Goal: Task Accomplishment & Management: Complete application form

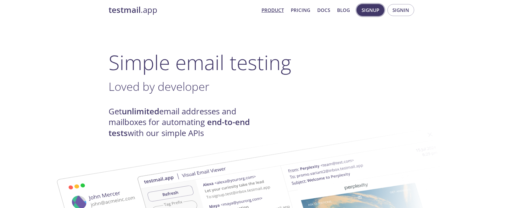
click at [374, 8] on span "Signup" at bounding box center [370, 10] width 18 height 8
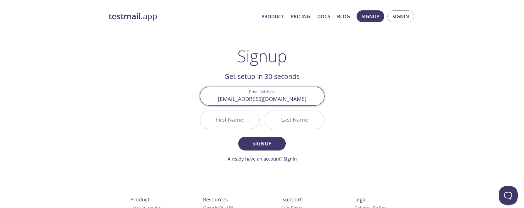
type input "[EMAIL_ADDRESS][DOMAIN_NAME]"
click at [239, 122] on input "First Name" at bounding box center [229, 120] width 59 height 18
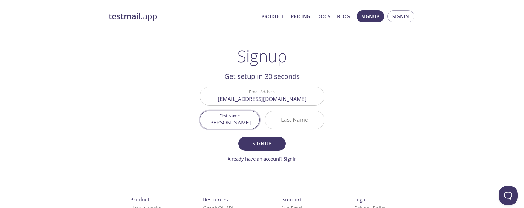
type input "[PERSON_NAME]"
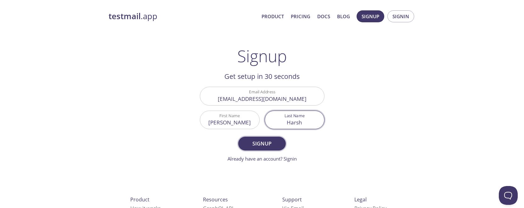
type input "Harsh"
click at [253, 141] on span "Signup" at bounding box center [261, 143] width 33 height 9
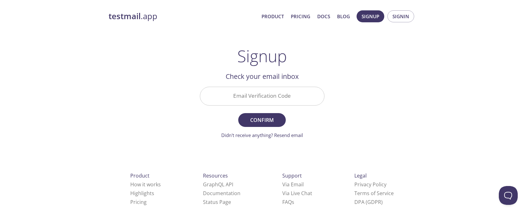
click at [264, 95] on input "Email Verification Code" at bounding box center [262, 96] width 124 height 18
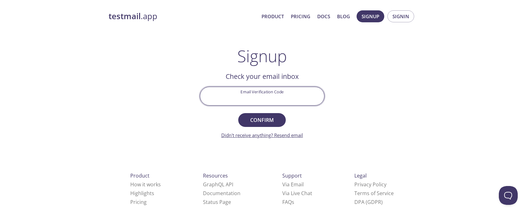
click at [247, 136] on link "Didn't receive anything? Resend email" at bounding box center [262, 135] width 82 height 6
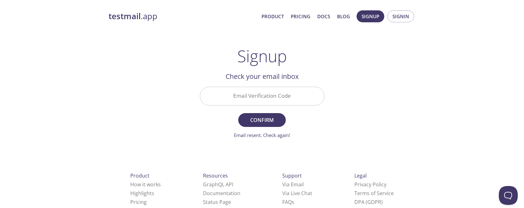
click at [244, 101] on input "Email Verification Code" at bounding box center [262, 96] width 124 height 18
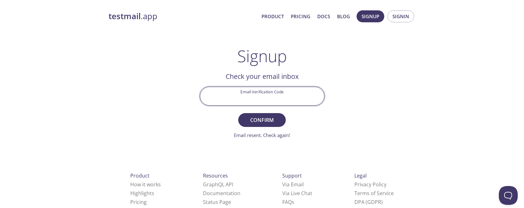
scroll to position [6, 0]
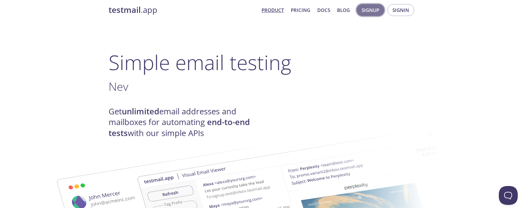
click at [360, 12] on button "Signup" at bounding box center [370, 10] width 28 height 12
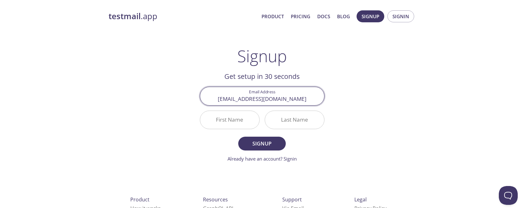
type input "[EMAIL_ADDRESS][DOMAIN_NAME]"
click at [224, 122] on input "First Name" at bounding box center [229, 120] width 59 height 18
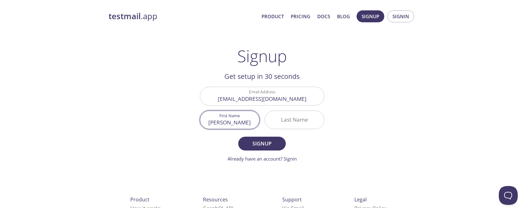
type input "[PERSON_NAME]"
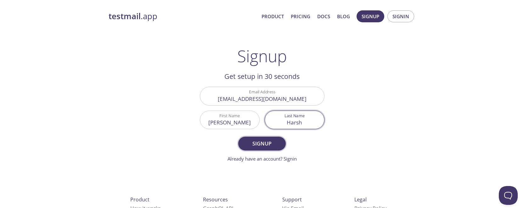
type input "Harsh"
click at [258, 142] on span "Signup" at bounding box center [261, 143] width 33 height 9
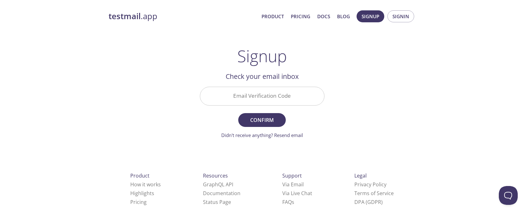
click at [249, 99] on input "Email Verification Code" at bounding box center [262, 96] width 124 height 18
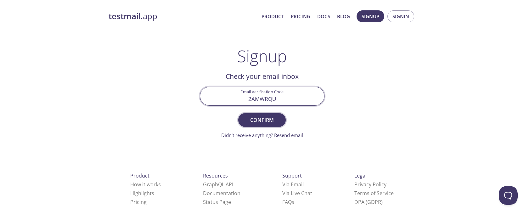
type input "2AMWRQU"
click at [250, 116] on span "Confirm" at bounding box center [261, 120] width 33 height 9
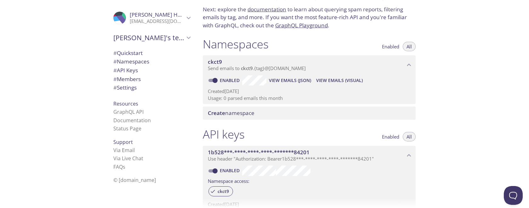
scroll to position [42, 0]
click at [299, 83] on span "View Emails (JSON)" at bounding box center [290, 82] width 42 height 8
click at [341, 78] on span "View Emails (Visual)" at bounding box center [339, 82] width 47 height 8
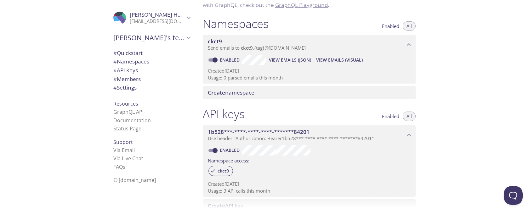
scroll to position [84, 0]
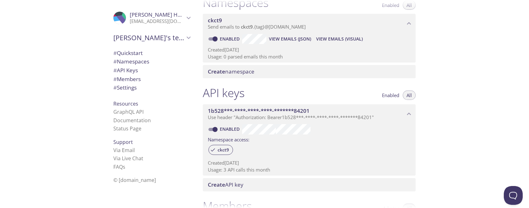
click at [350, 41] on span "View Emails (Visual)" at bounding box center [339, 39] width 47 height 8
